Goal: Task Accomplishment & Management: Manage account settings

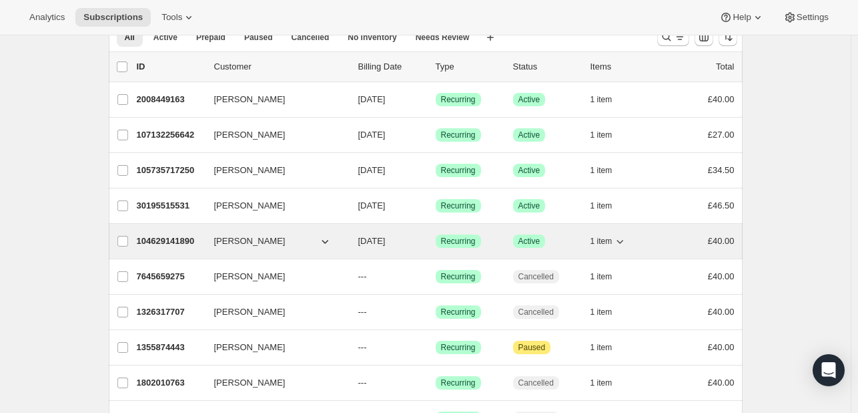
scroll to position [63, 0]
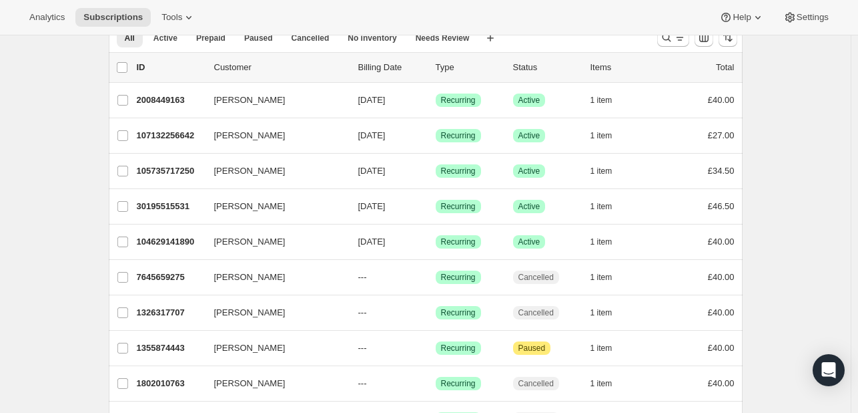
click at [162, 43] on button "Active" at bounding box center [166, 38] width 40 height 19
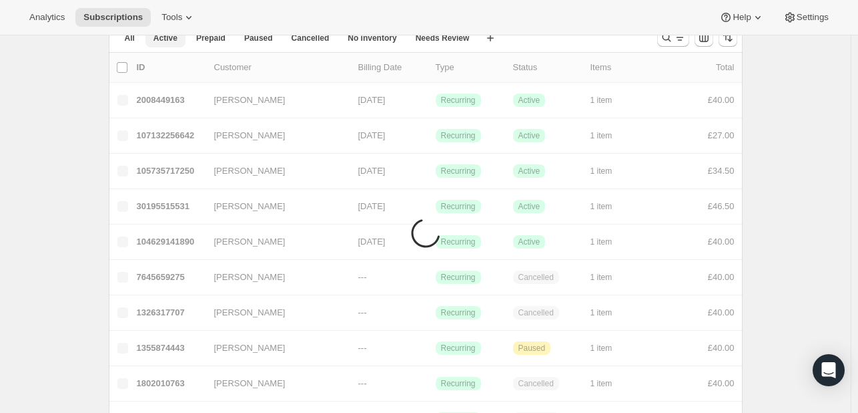
scroll to position [35, 0]
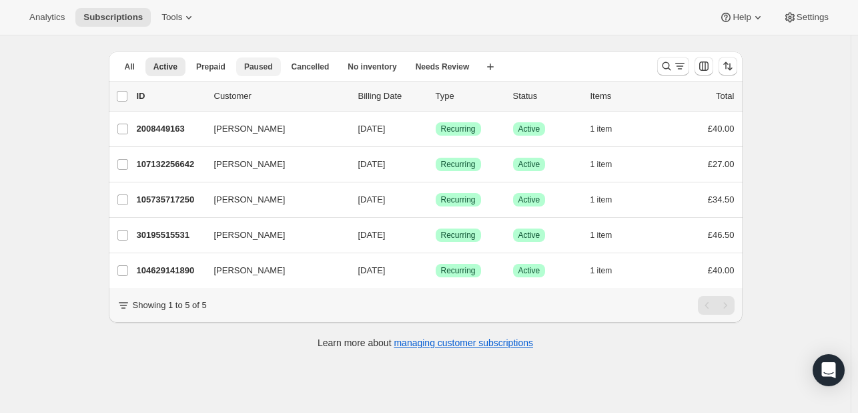
click at [248, 68] on span "Paused" at bounding box center [258, 66] width 29 height 11
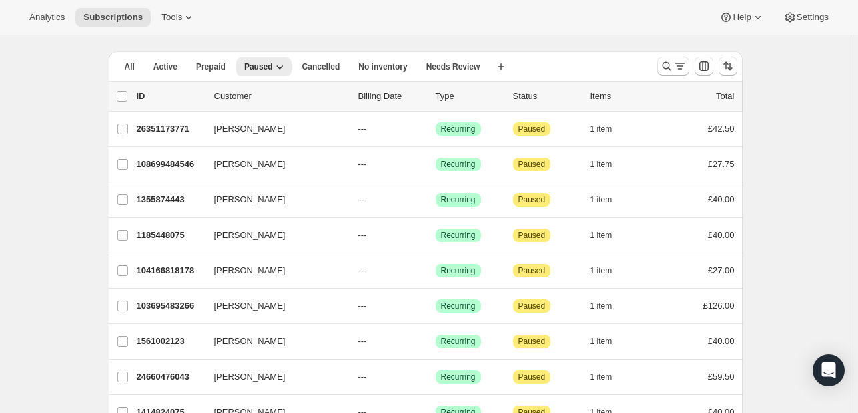
click at [808, 88] on div "Subscriptions. This page is ready Subscriptions Bulk updates More actions Bulk …" at bounding box center [425, 305] width 851 height 609
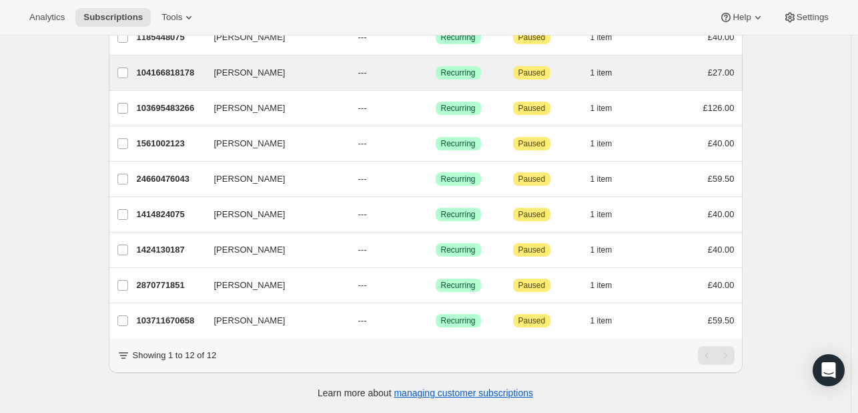
scroll to position [0, 0]
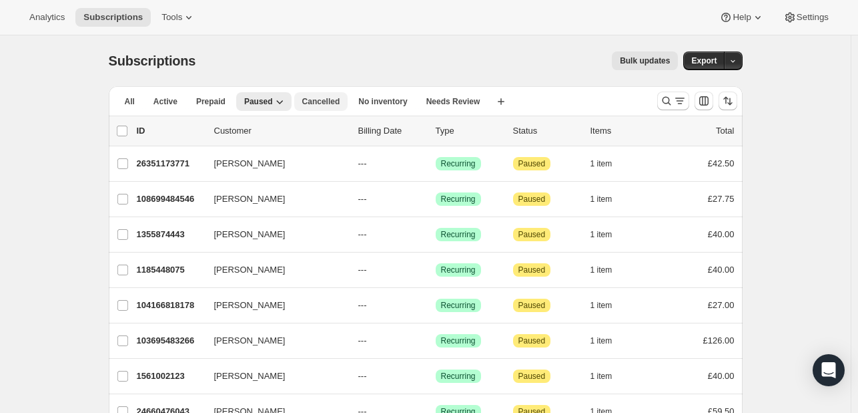
click at [315, 105] on span "Cancelled" at bounding box center [321, 101] width 38 height 11
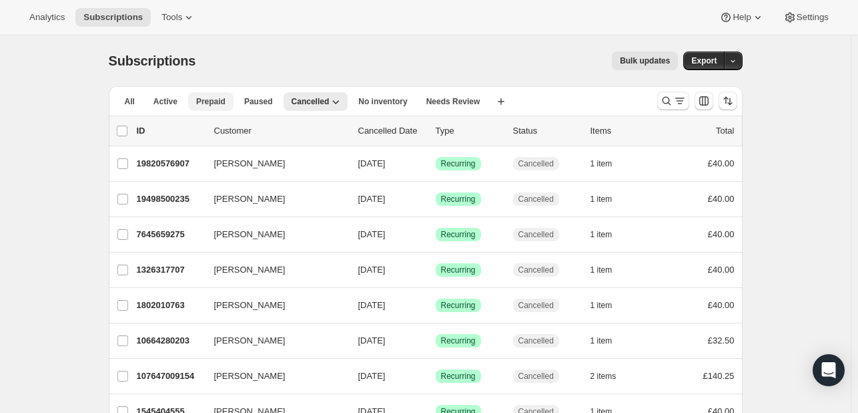
click at [202, 103] on span "Prepaid" at bounding box center [210, 101] width 29 height 11
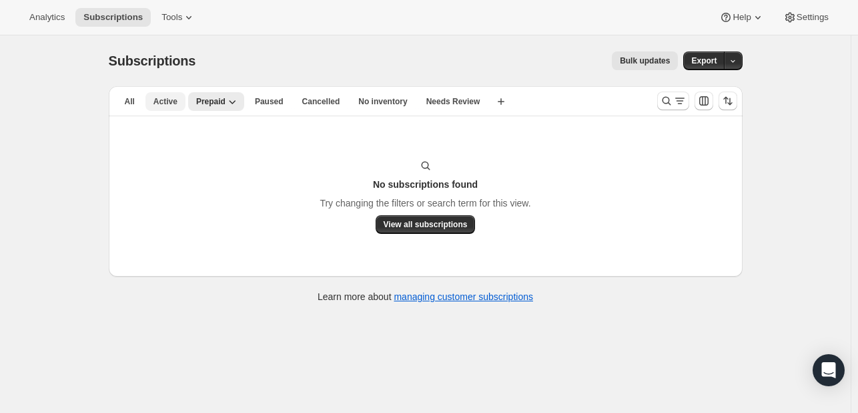
click at [170, 93] on button "Active" at bounding box center [166, 101] width 40 height 19
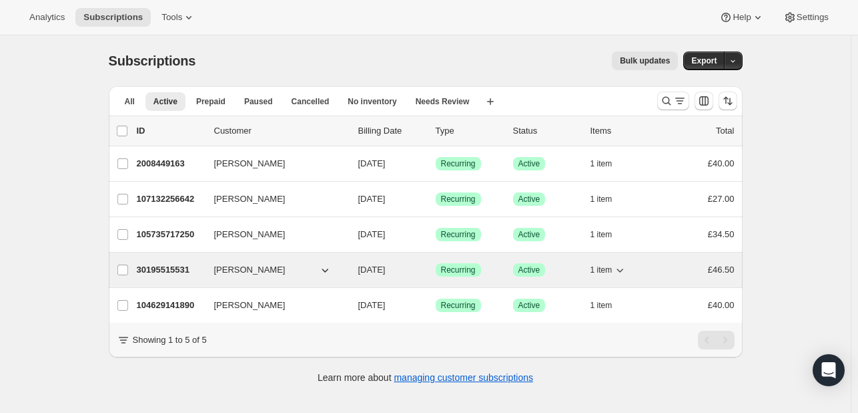
click at [262, 268] on span "[PERSON_NAME]" at bounding box center [249, 269] width 71 height 13
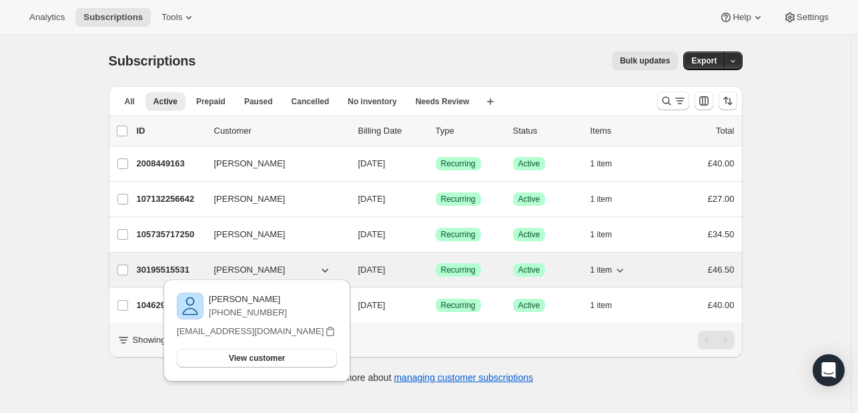
click at [325, 269] on icon "button" at bounding box center [324, 269] width 13 height 13
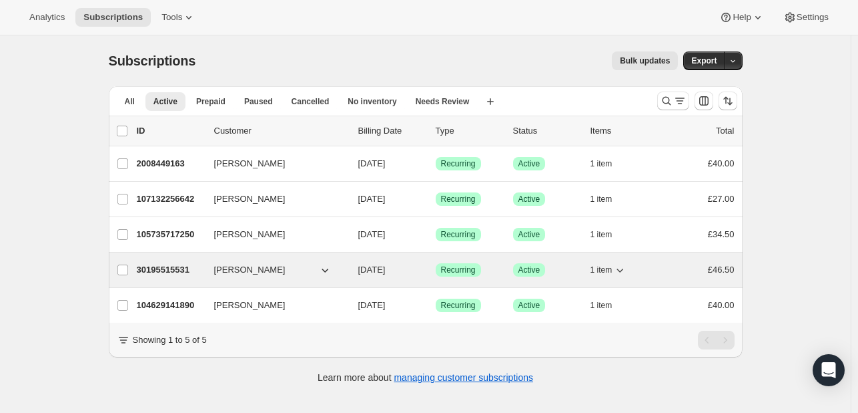
click at [238, 275] on span "[PERSON_NAME]" at bounding box center [249, 269] width 71 height 13
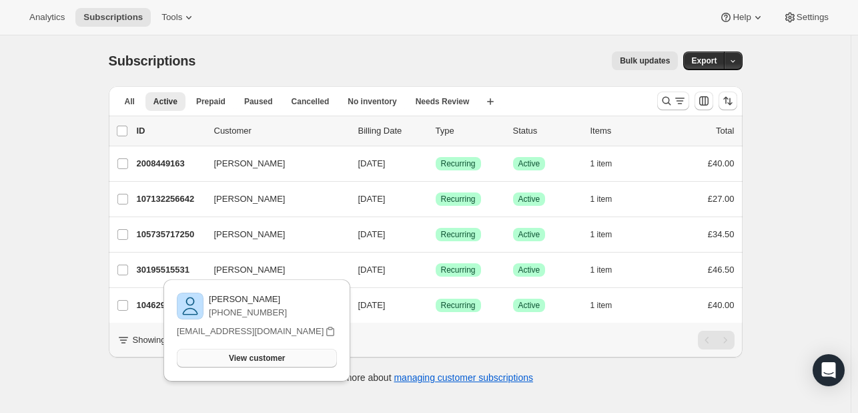
click at [247, 362] on span "View customer" at bounding box center [257, 357] width 56 height 11
